Goal: Navigation & Orientation: Find specific page/section

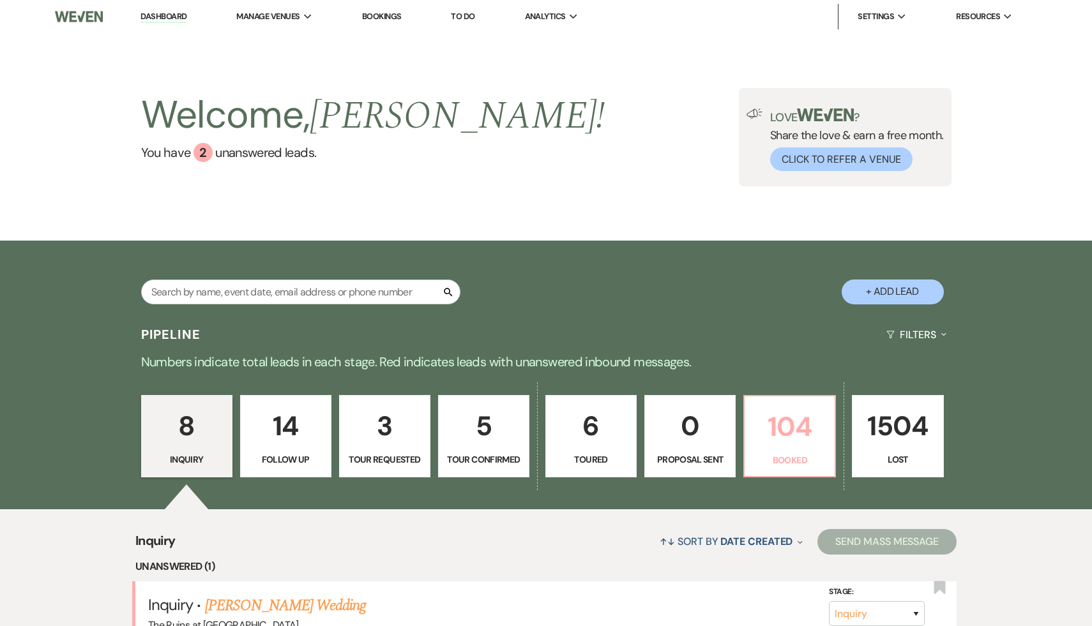
click at [785, 420] on p "104" at bounding box center [789, 427] width 75 height 43
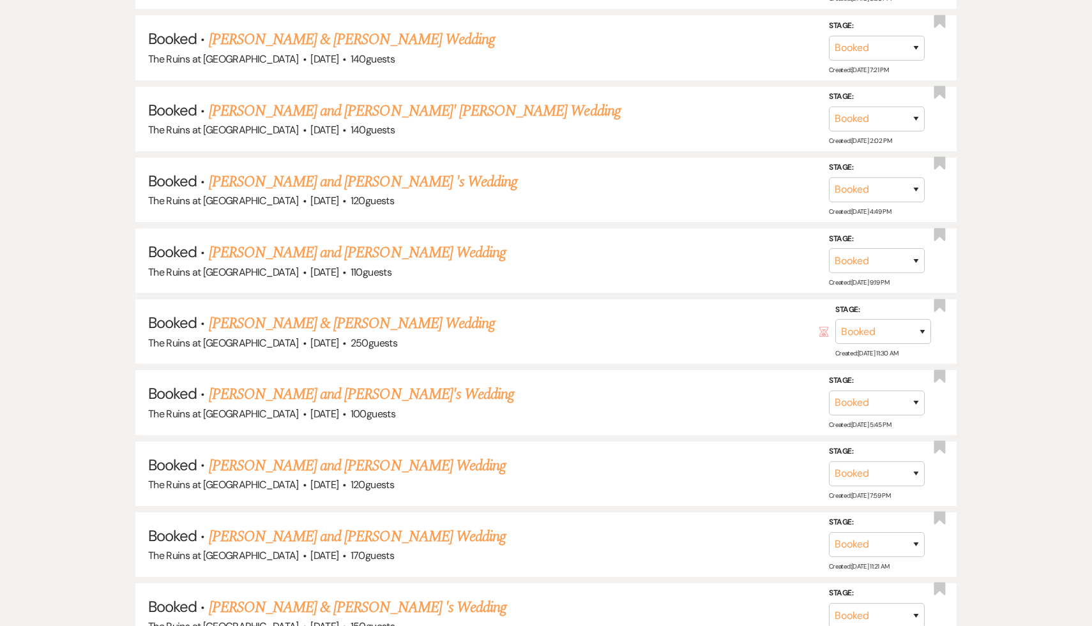
scroll to position [2645, 0]
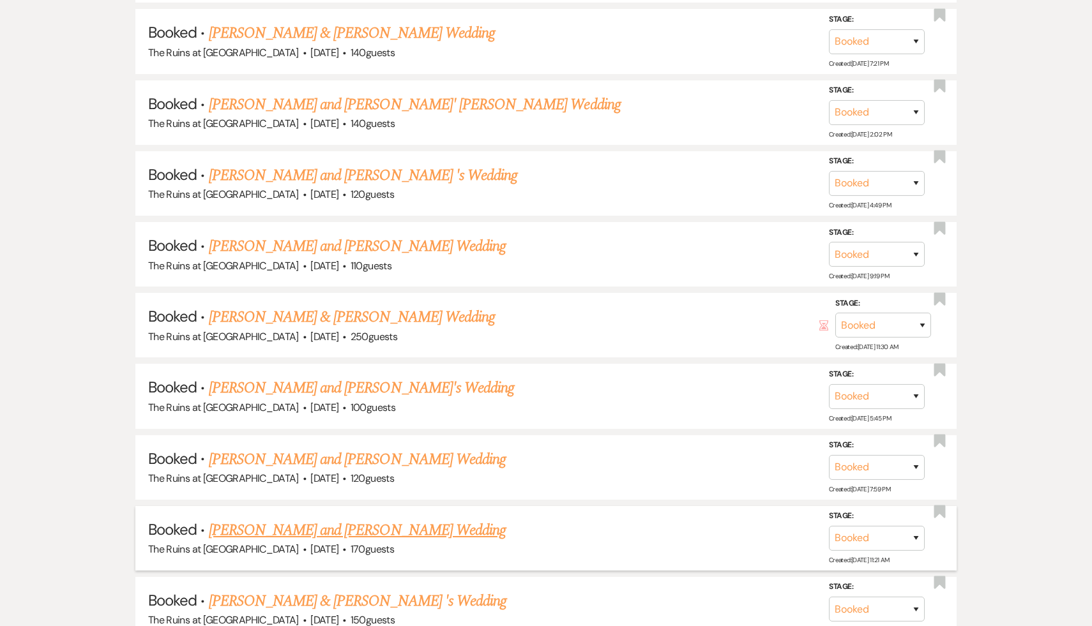
click at [471, 519] on link "Dani Hernandez's and Matt Monahan's Wedding" at bounding box center [358, 530] width 298 height 23
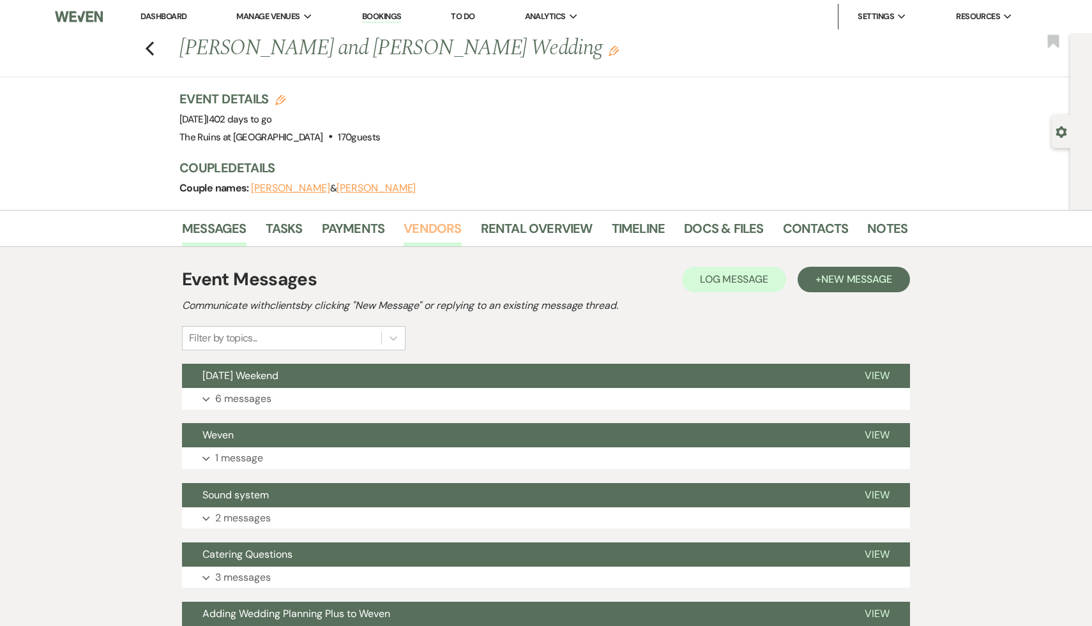
click at [434, 225] on link "Vendors" at bounding box center [432, 232] width 57 height 28
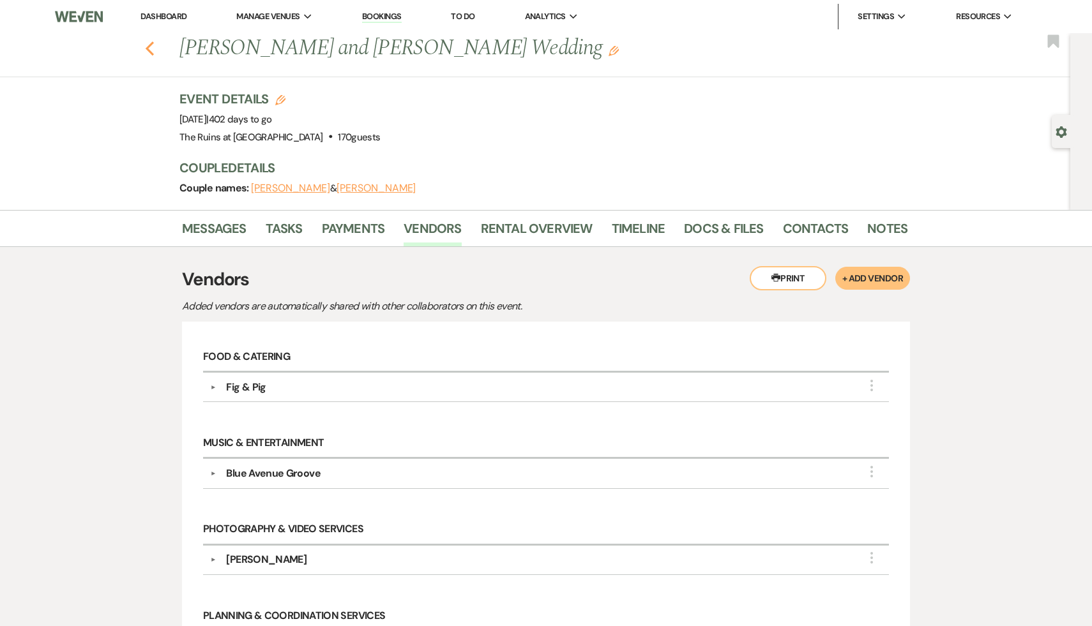
click at [147, 45] on icon "Previous" at bounding box center [150, 48] width 10 height 15
